Goal: Check status

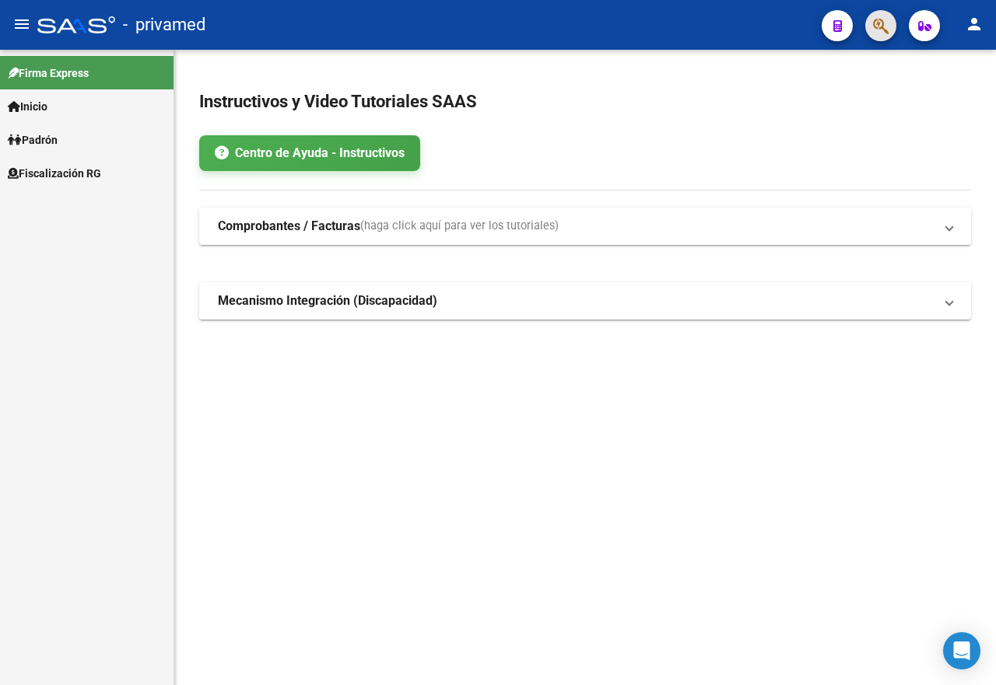
click at [881, 12] on span "button" at bounding box center [881, 26] width 16 height 32
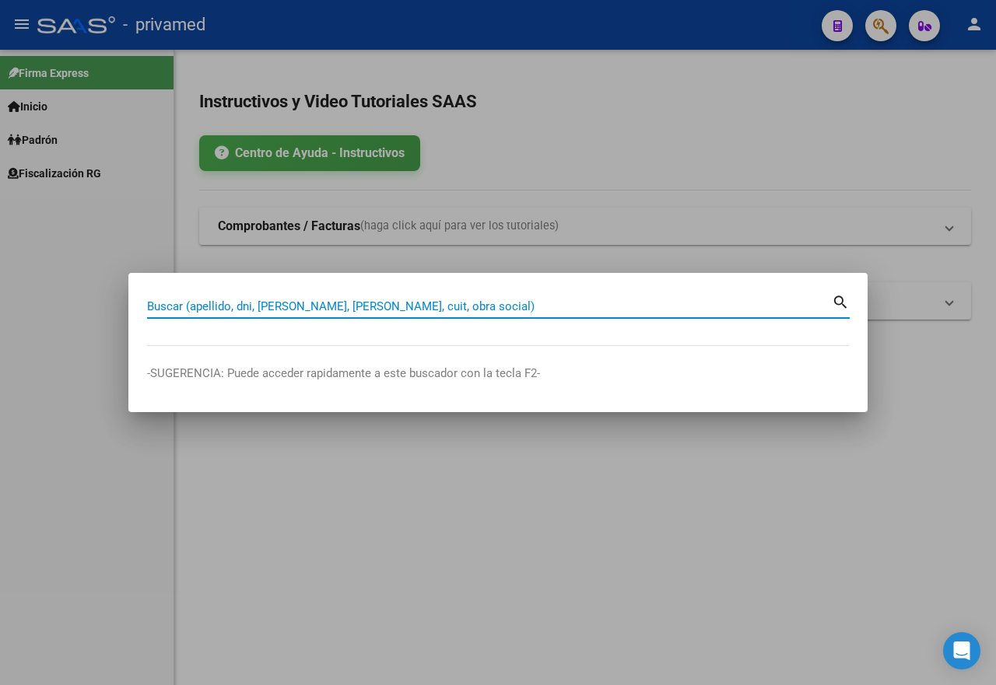
paste input "23221919"
type input "23221919"
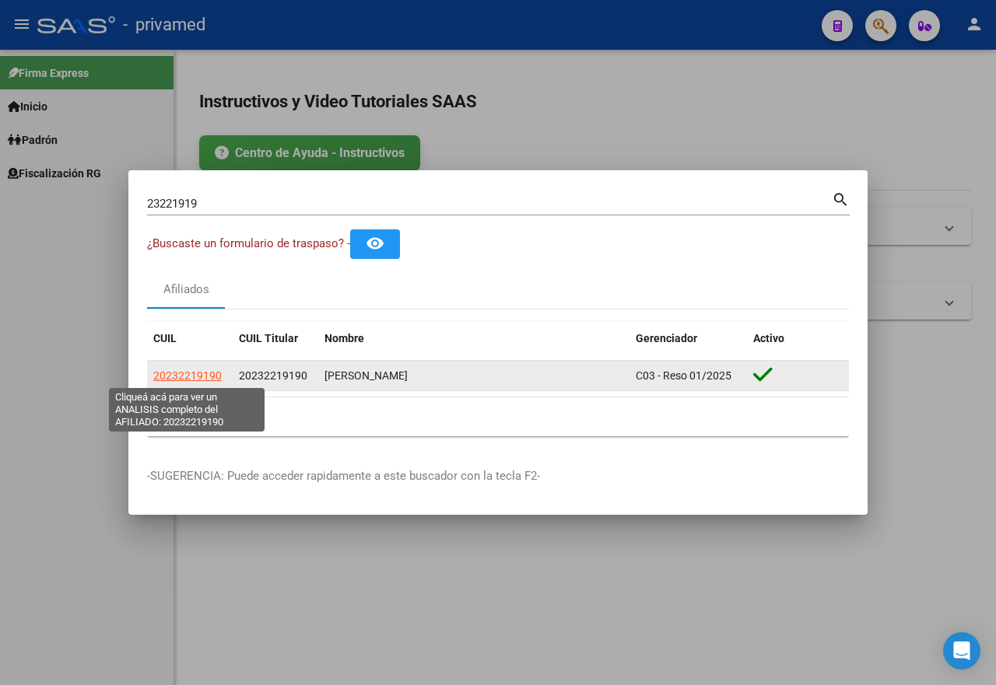
click at [191, 373] on span "20232219190" at bounding box center [187, 376] width 68 height 12
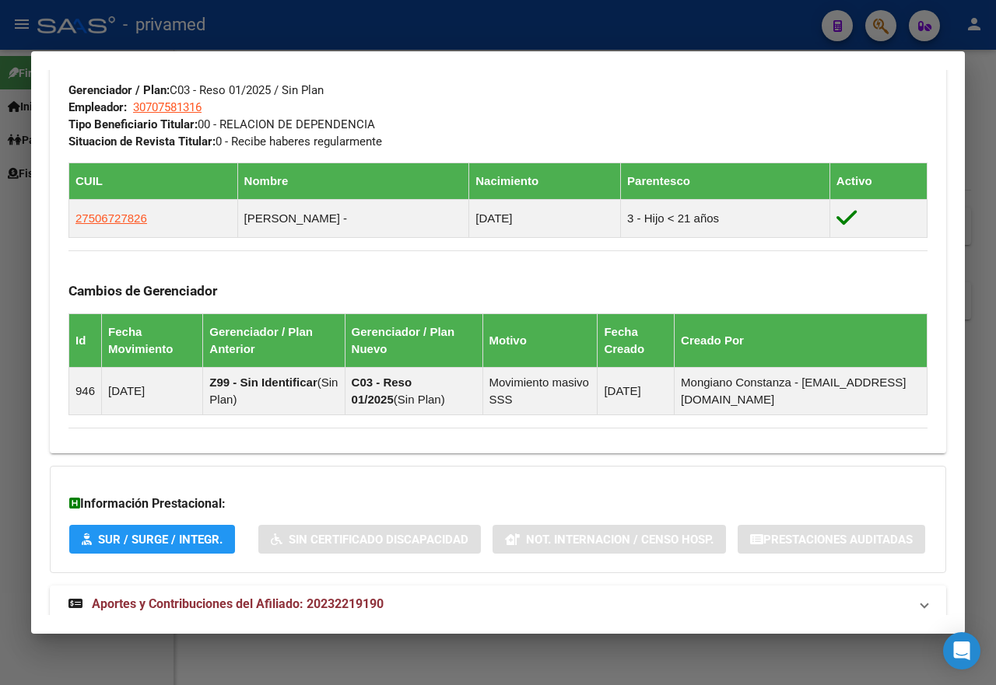
scroll to position [902, 0]
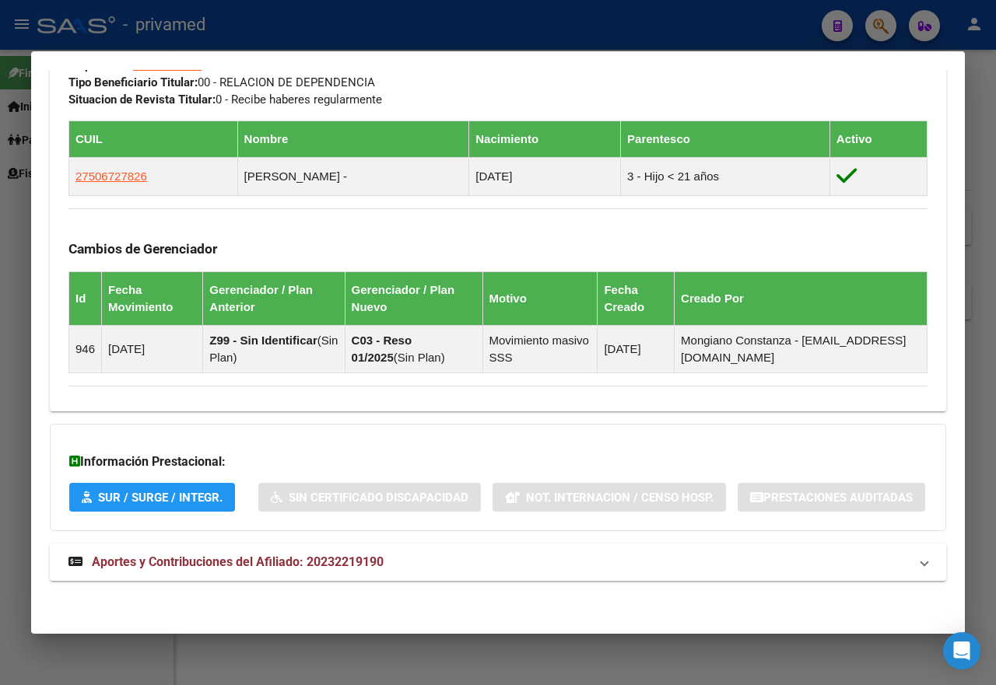
click at [326, 555] on span "Aportes y Contribuciones del Afiliado: 20232219190" at bounding box center [238, 562] width 292 height 15
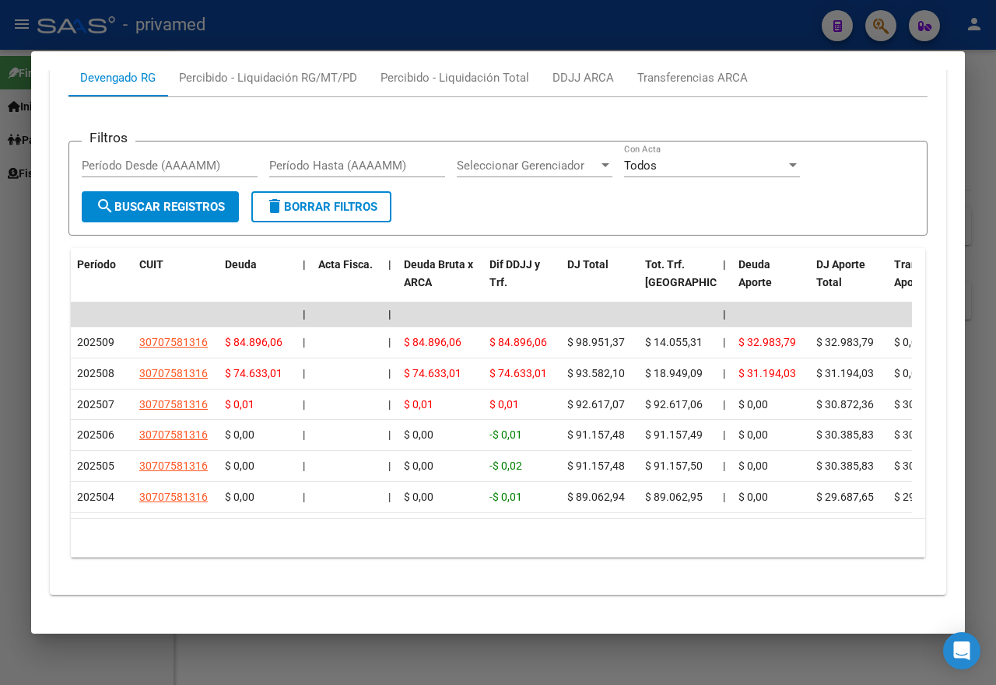
scroll to position [1538, 0]
